Goal: Task Accomplishment & Management: Complete application form

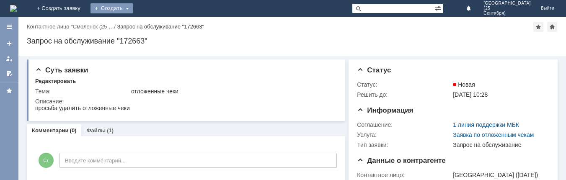
click at [133, 6] on div "Создать" at bounding box center [111, 8] width 43 height 10
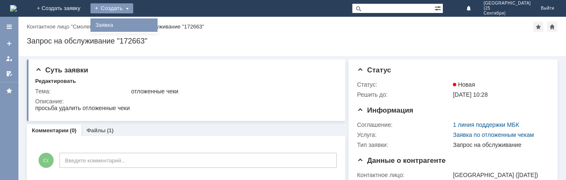
click at [156, 28] on link "Заявка" at bounding box center [124, 25] width 64 height 10
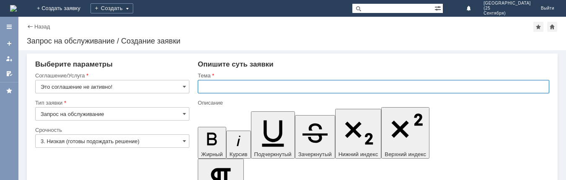
click at [214, 80] on input "text" at bounding box center [373, 86] width 351 height 13
type input "отложенные чеки"
click at [174, 86] on input "Это соглашение не активно!" at bounding box center [112, 86] width 154 height 13
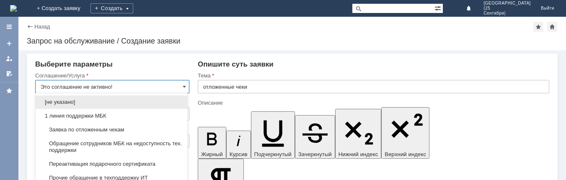
scroll to position [6, 0]
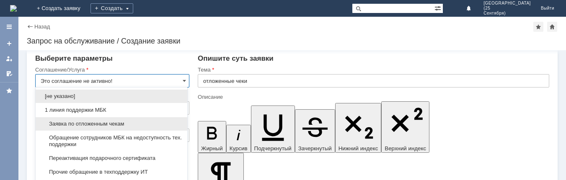
click at [153, 123] on span "Заявка по отложенным чекам" at bounding box center [112, 124] width 142 height 7
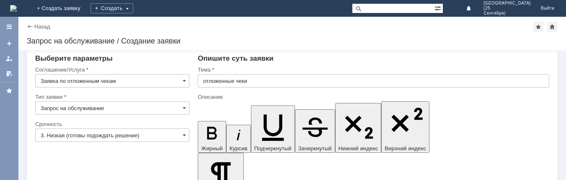
type input "Заявка по отложенным чекам"
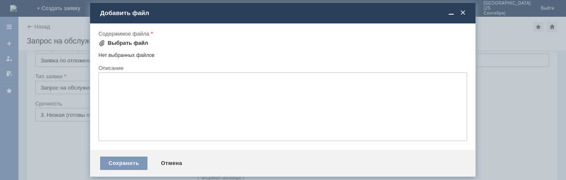
click at [134, 44] on div "Выбрать файл" at bounding box center [128, 43] width 41 height 7
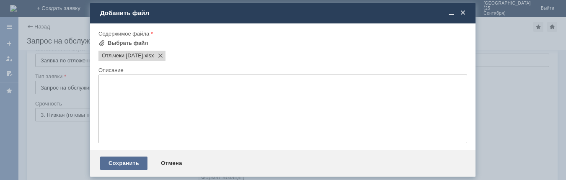
click at [132, 162] on div "Сохранить" at bounding box center [123, 163] width 47 height 13
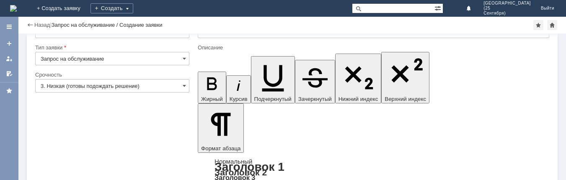
scroll to position [38, 0]
click at [125, 86] on input "3. Низкая (готовы подождать решение)" at bounding box center [112, 86] width 154 height 13
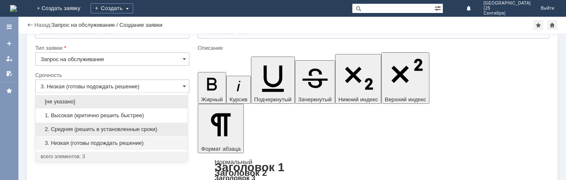
click at [110, 125] on div "2. Средняя (решить в установленные сроки)" at bounding box center [112, 129] width 152 height 13
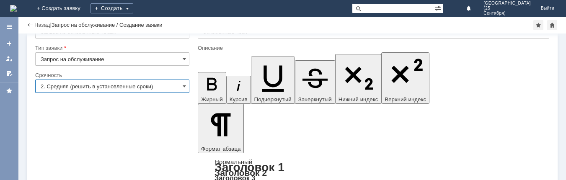
type input "2. Средняя (решить в установленные сроки)"
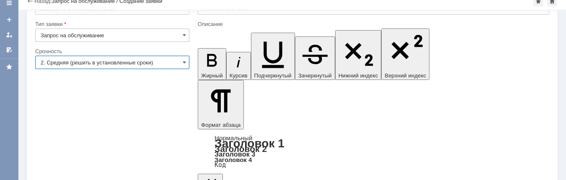
scroll to position [29, 0]
